Goal: Find contact information: Find contact information

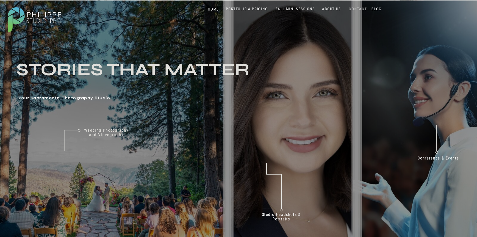
click at [357, 8] on nav "CONTACT" at bounding box center [358, 9] width 21 height 5
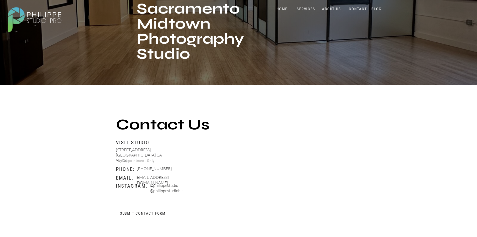
scroll to position [175, 0]
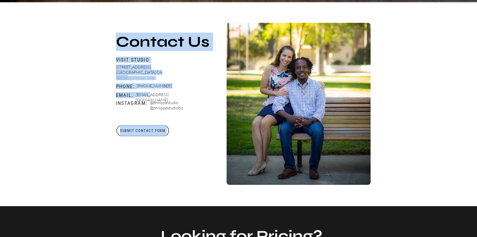
drag, startPoint x: 196, startPoint y: 94, endPoint x: 149, endPoint y: 94, distance: 46.8
click at [136, 93] on p "[EMAIL_ADDRESS][DOMAIN_NAME]" at bounding box center [165, 95] width 59 height 6
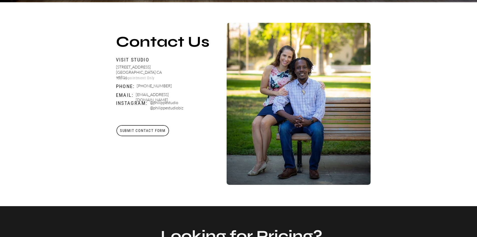
drag, startPoint x: 136, startPoint y: 95, endPoint x: 193, endPoint y: 95, distance: 57.3
click at [193, 95] on p "[EMAIL_ADDRESS][DOMAIN_NAME]" at bounding box center [165, 95] width 59 height 6
copy p "[EMAIL_ADDRESS][DOMAIN_NAME]"
drag, startPoint x: 154, startPoint y: 103, endPoint x: 182, endPoint y: 103, distance: 28.5
click at [182, 103] on p "@philippestudio @philippestudiobiz" at bounding box center [179, 106] width 59 height 12
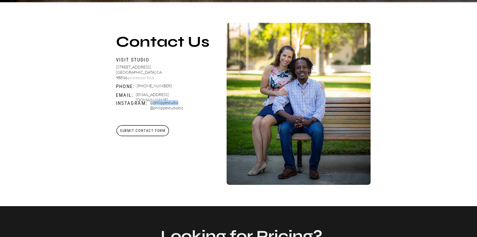
copy p "philippestudio"
